Goal: Task Accomplishment & Management: Manage account settings

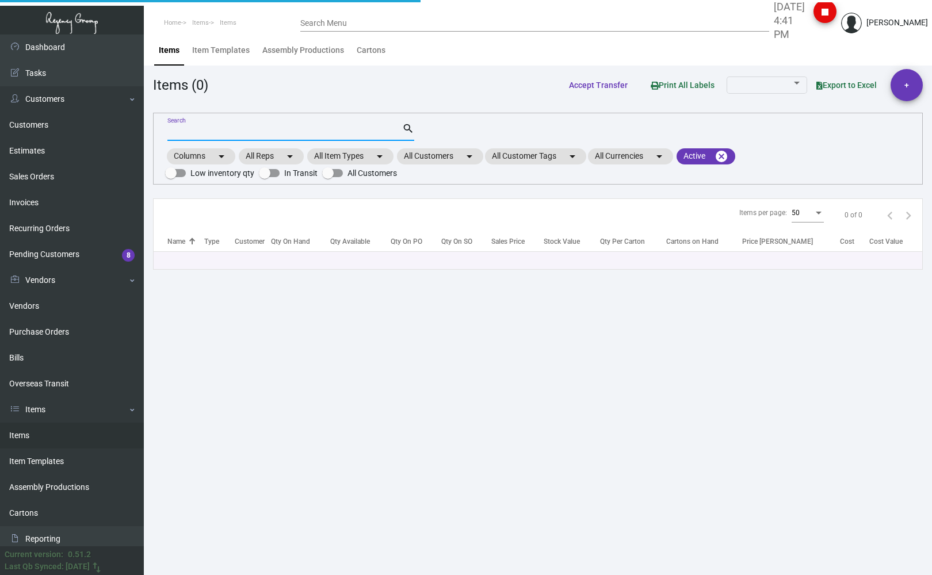
click at [217, 133] on input "Search" at bounding box center [284, 132] width 235 height 9
type input "[PERSON_NAME] pen"
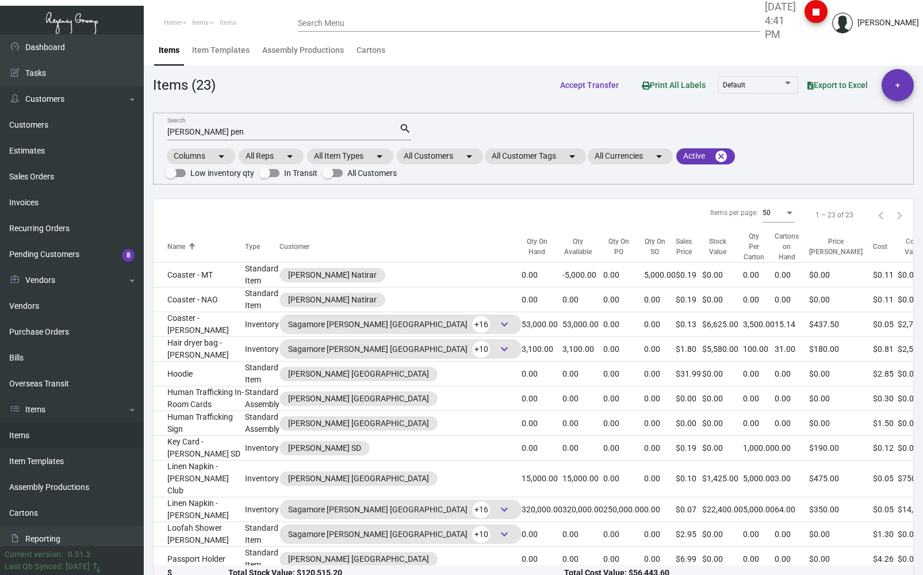
click at [320, 95] on div "Items (23) Accept Transfer Print All Labels Default Export to Excel +" at bounding box center [533, 85] width 761 height 32
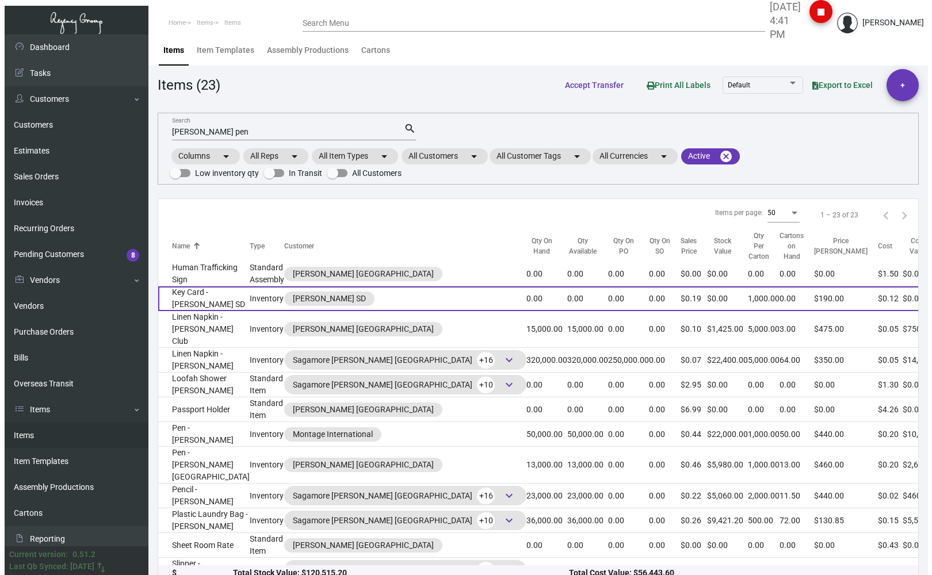
scroll to position [152, 0]
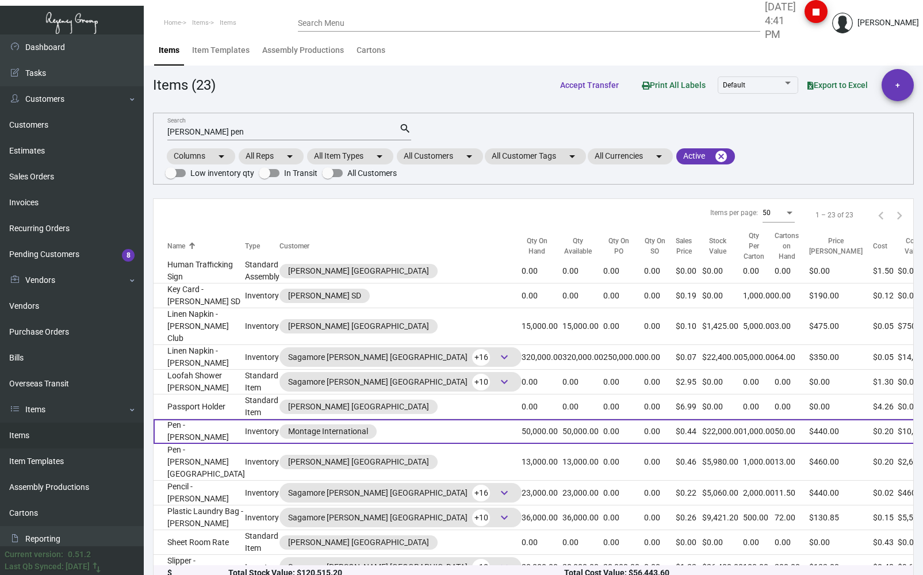
click at [214, 444] on td "Pen - [PERSON_NAME]" at bounding box center [199, 431] width 91 height 25
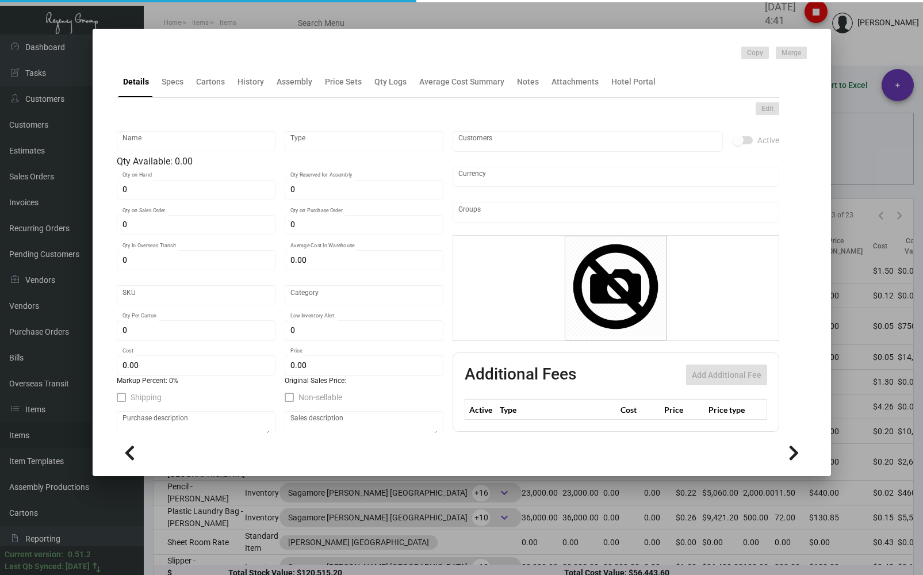
type input "Pen - [PERSON_NAME]"
type input "Inventory"
type input "50,000"
type input "$ 0.20"
type input "Overseas"
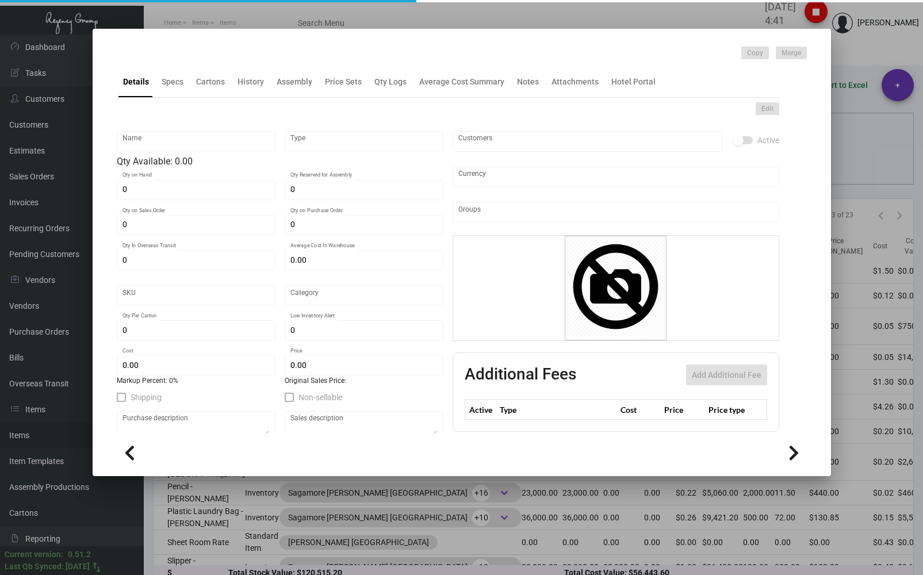
type input "1,000"
type input "$ 0.20"
type input "$ 0.44"
checkbox input "true"
type input "United States Dollar $"
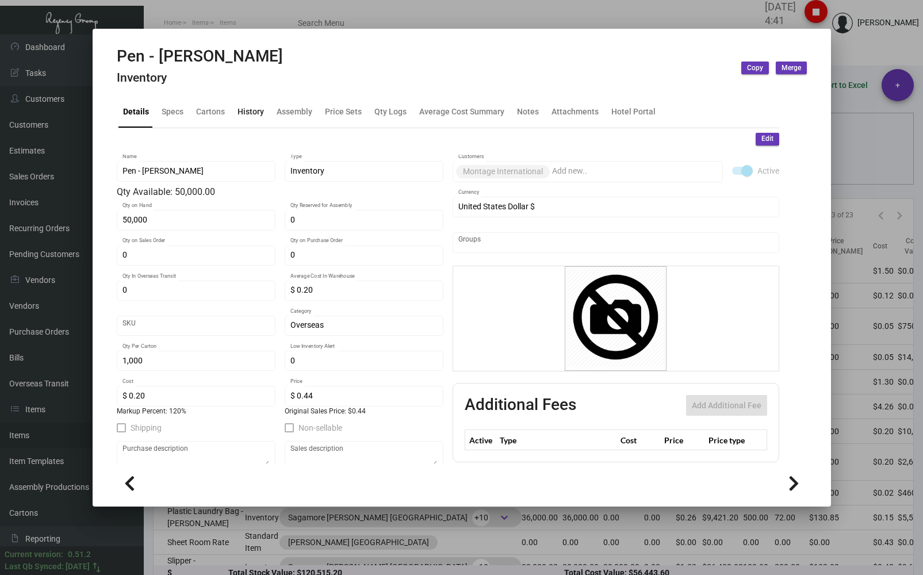
click at [249, 114] on div "History" at bounding box center [251, 112] width 26 height 12
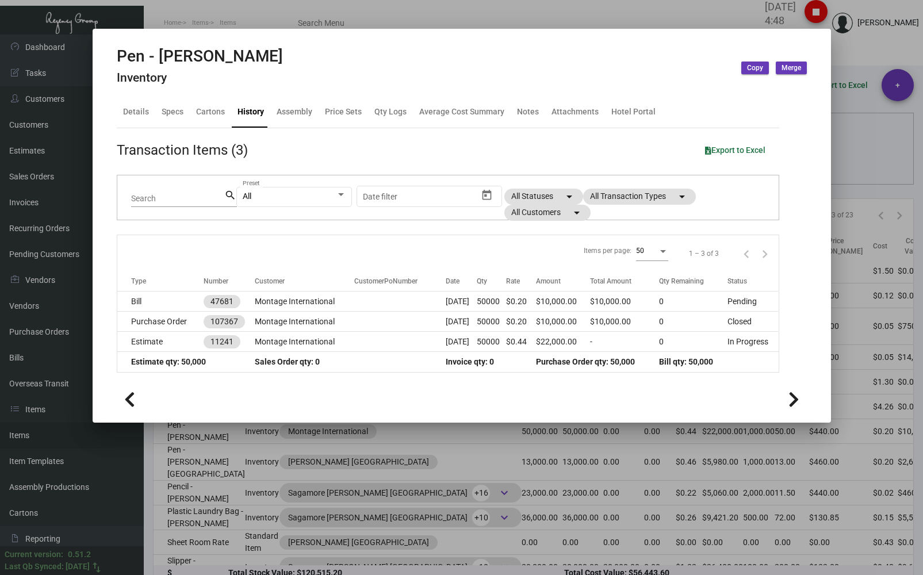
click at [224, 3] on div at bounding box center [461, 287] width 923 height 575
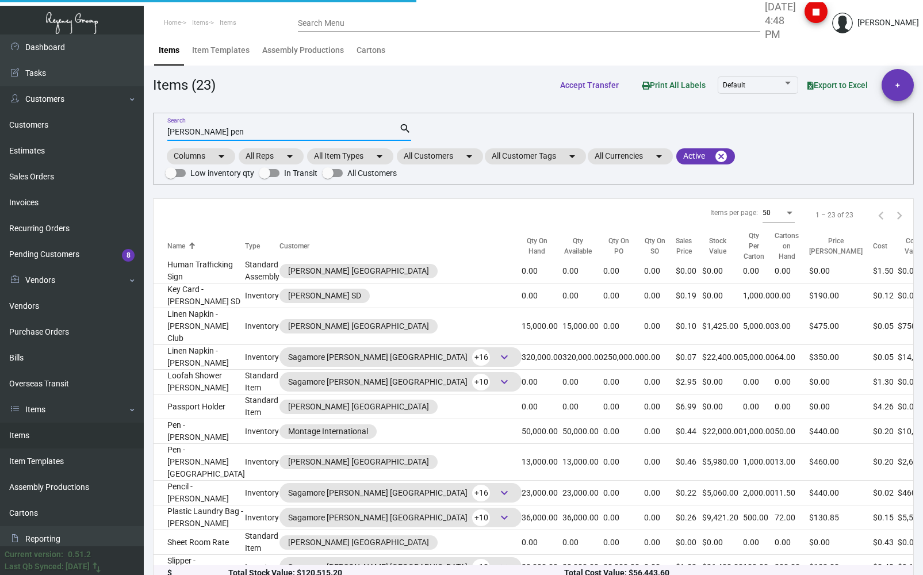
click at [221, 131] on input "[PERSON_NAME] pen" at bounding box center [283, 132] width 232 height 9
type input "p"
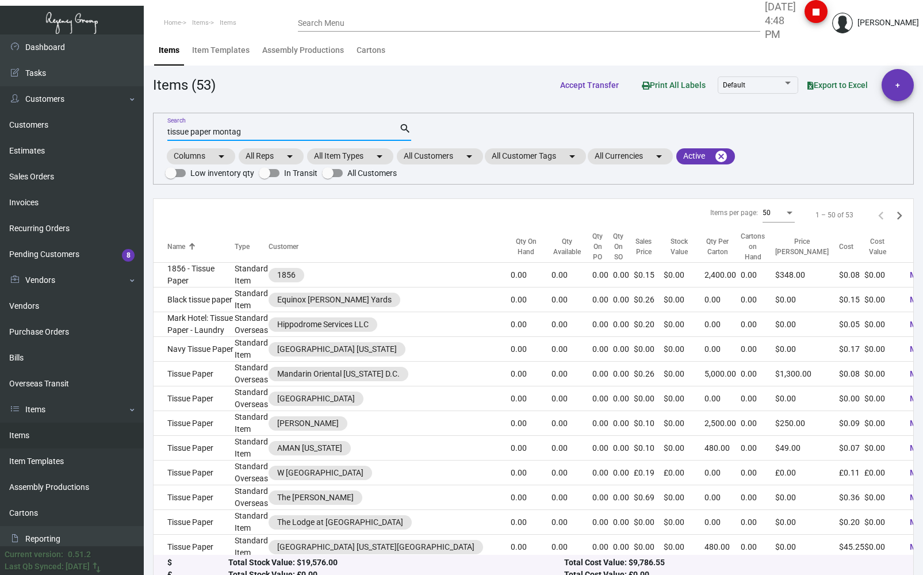
type input "tissue paper montag"
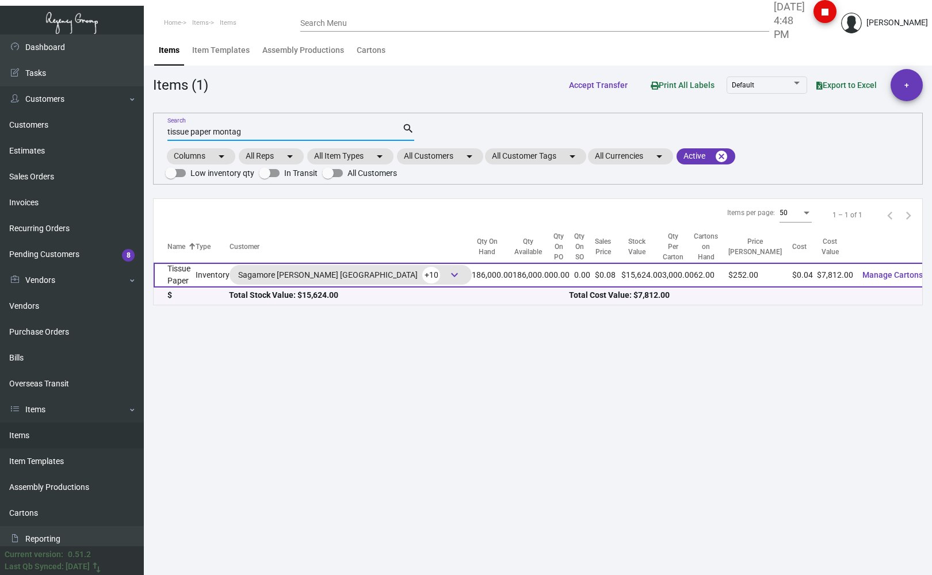
click at [179, 264] on td "Tissue Paper" at bounding box center [175, 275] width 42 height 25
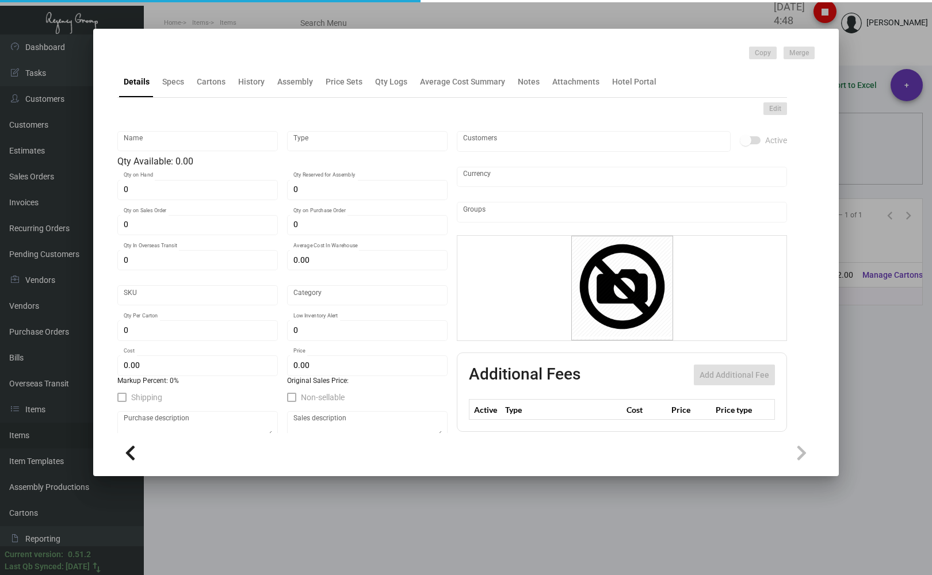
type input "Tissue Paper"
type input "Inventory"
type input "186,000"
type input "$ 0.045"
type input "Overseas"
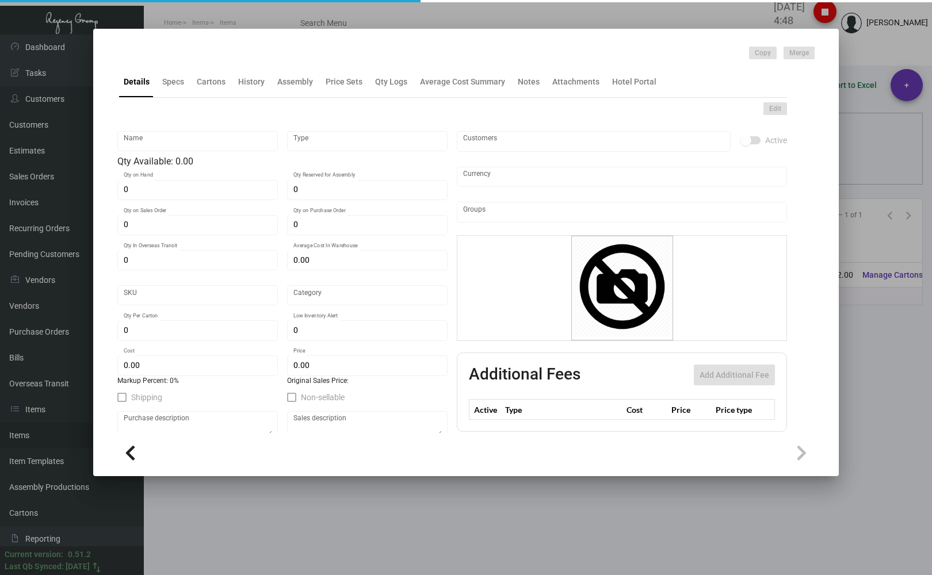
type input "3,000"
type input "$ 0.042"
type input "$ 0.084"
checkbox input "true"
type input "United States Dollar $"
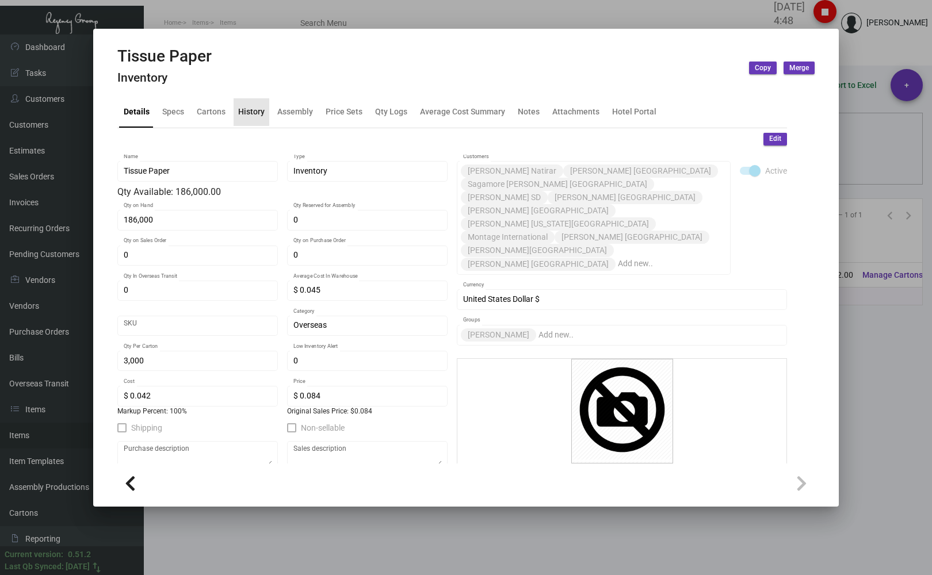
click at [250, 104] on div "History" at bounding box center [252, 112] width 36 height 28
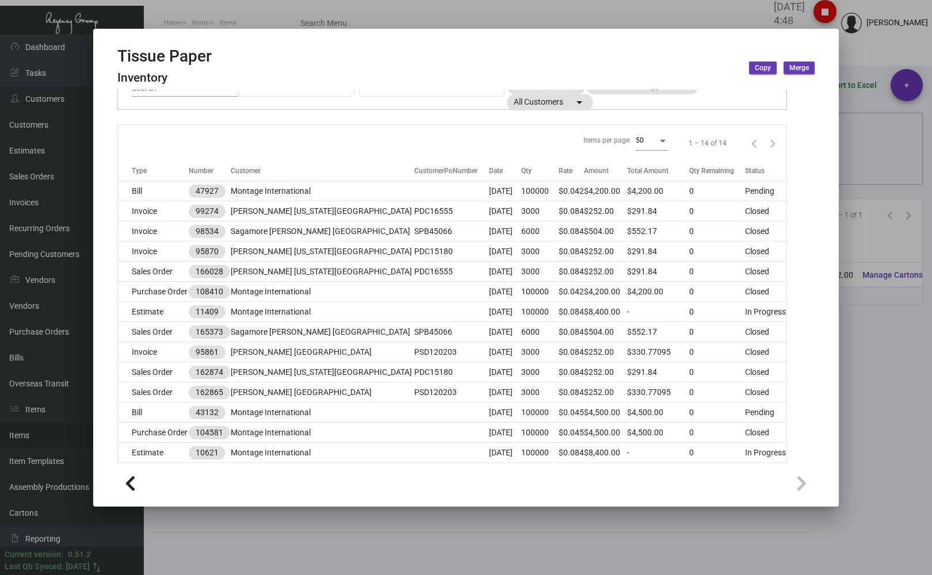
scroll to position [137, 0]
